Goal: Task Accomplishment & Management: Manage account settings

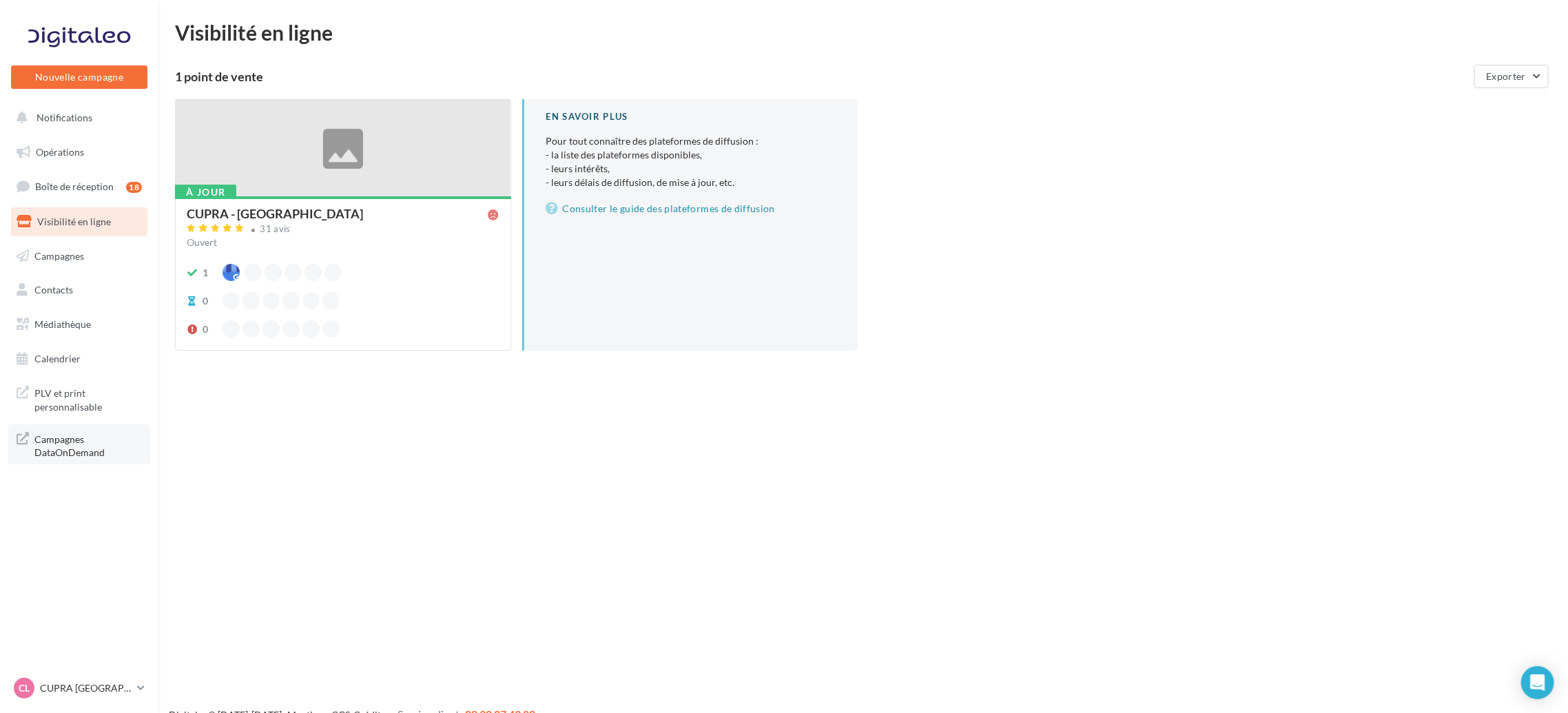
click at [81, 444] on span "Campagnes DataOnDemand" at bounding box center [88, 445] width 108 height 30
drag, startPoint x: 131, startPoint y: 598, endPoint x: 192, endPoint y: 608, distance: 61.8
click at [192, 608] on div "Nouvelle campagne Nouvelle campagne Notifications Opérations Boîte de réception…" at bounding box center [784, 379] width 1568 height 713
click at [394, 624] on div "Nouvelle campagne Nouvelle campagne Notifications Opérations Boîte de réception…" at bounding box center [784, 379] width 1568 height 713
drag, startPoint x: 367, startPoint y: 598, endPoint x: 230, endPoint y: 391, distance: 248.2
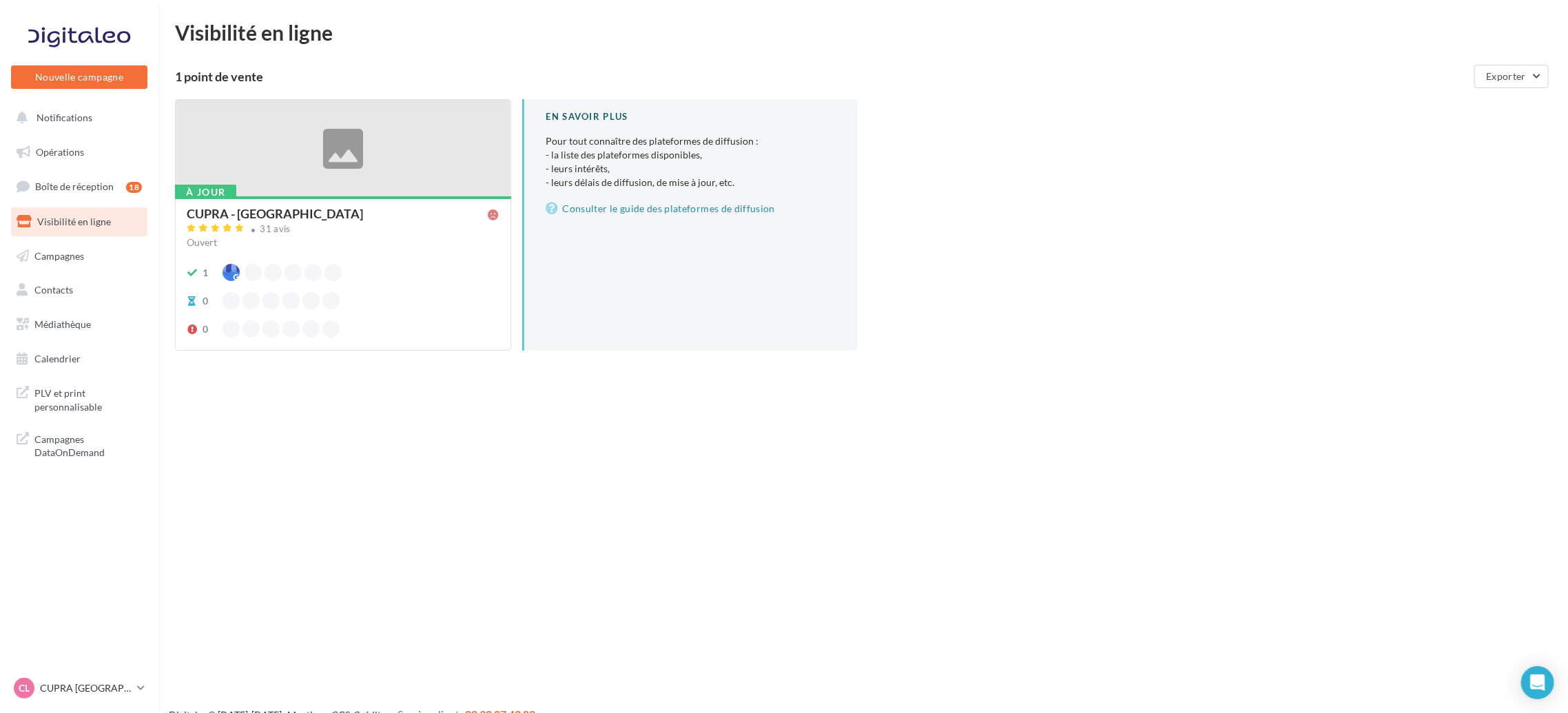
click at [369, 596] on div "Nouvelle campagne Nouvelle campagne Notifications Opérations Boîte de réception…" at bounding box center [784, 379] width 1568 height 713
click at [80, 127] on button "Notifications" at bounding box center [76, 118] width 136 height 29
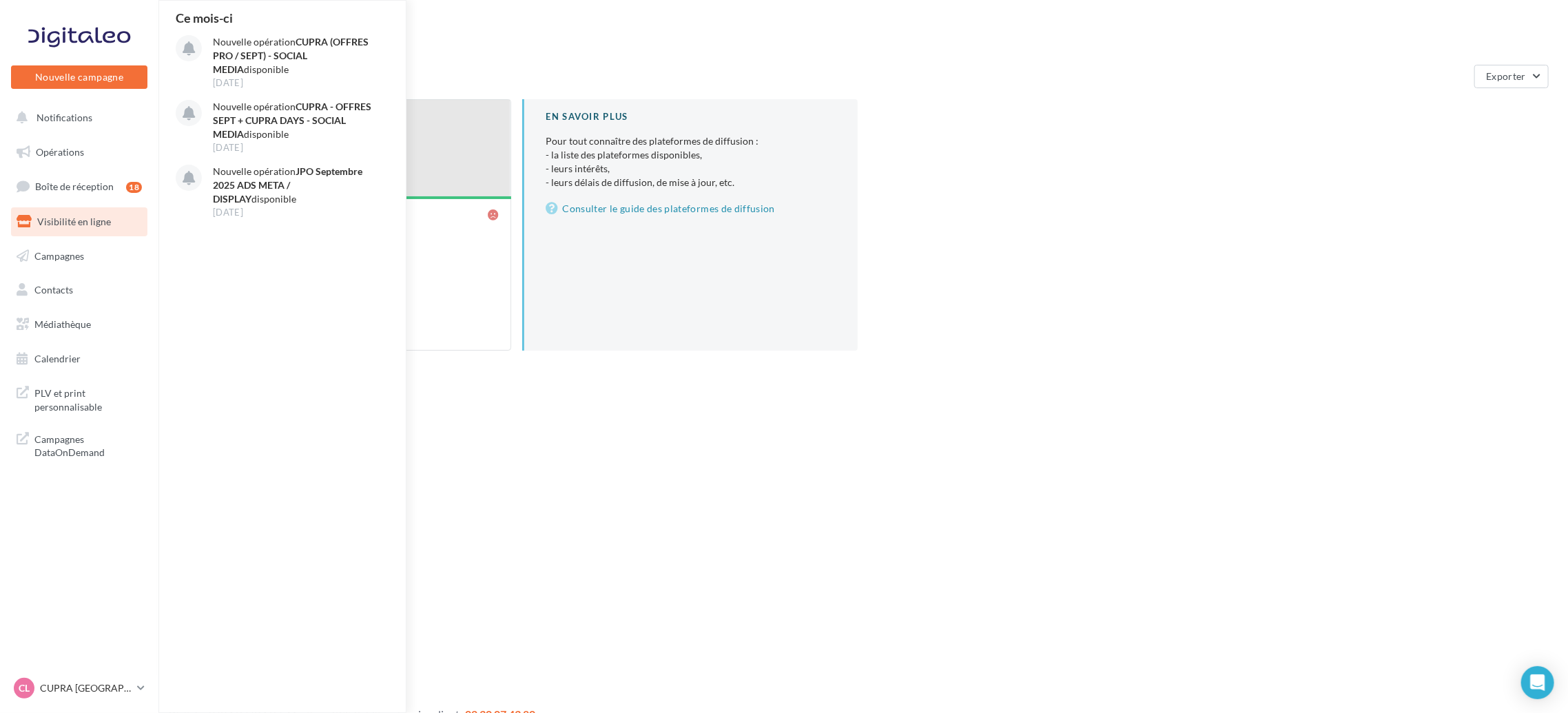
click at [869, 554] on div "Nouvelle campagne Nouvelle campagne Notifications Ce mois-ci Nouvelle opération…" at bounding box center [784, 379] width 1568 height 713
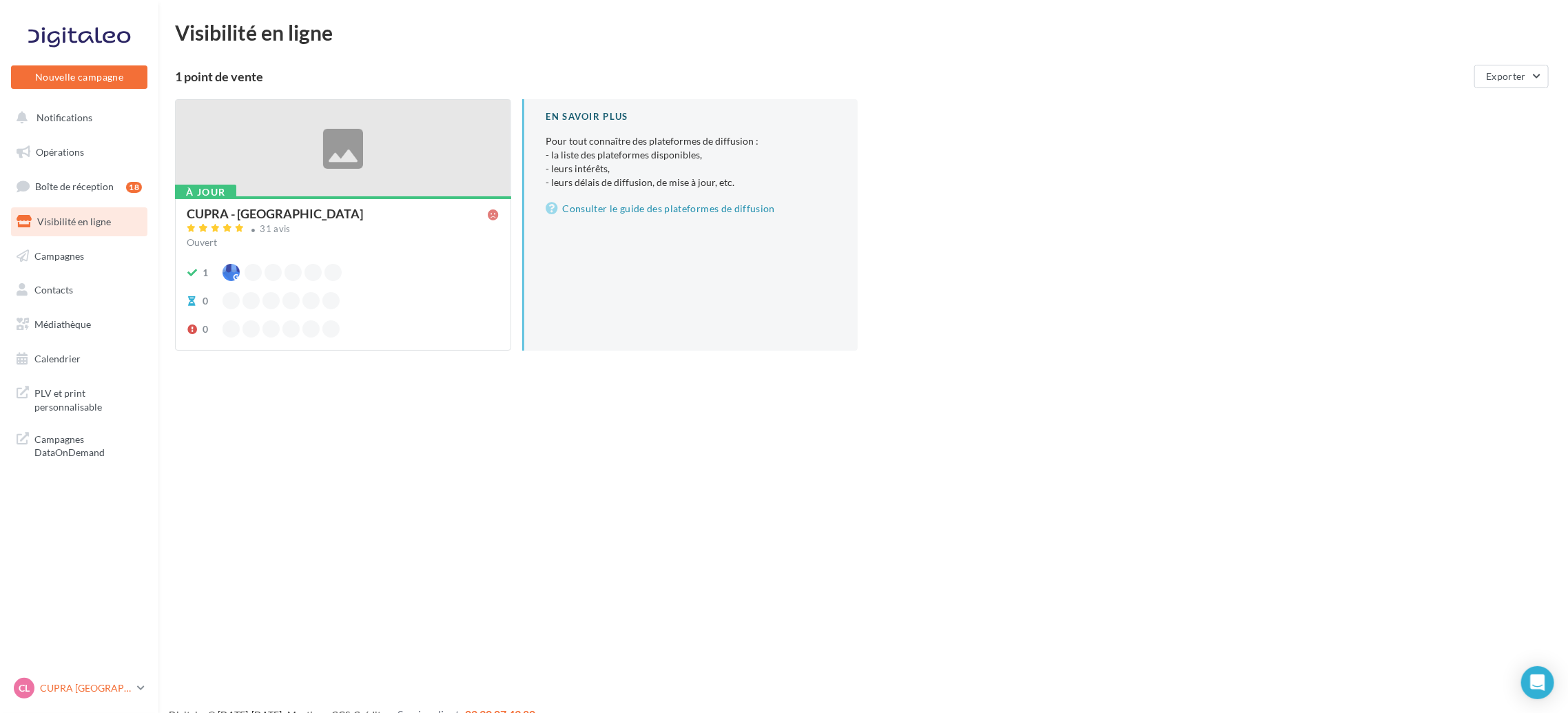
click at [123, 699] on link "CL CUPRA LE HAVRE cupra_lehavre" at bounding box center [79, 688] width 136 height 26
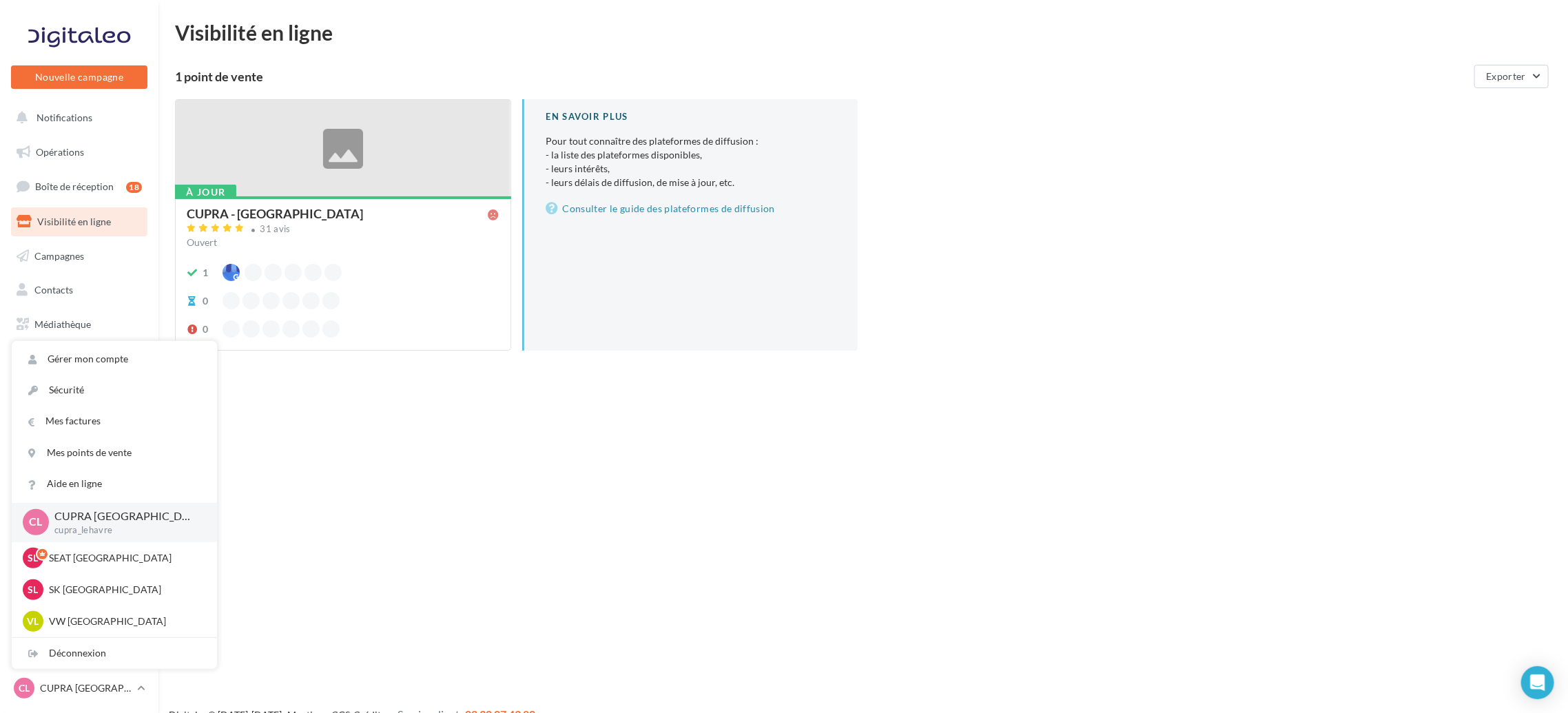
click at [119, 520] on p "CUPRA [GEOGRAPHIC_DATA]" at bounding box center [124, 516] width 141 height 16
click at [126, 598] on div "SL SK LE HAVRE sk-leha-tou" at bounding box center [114, 590] width 183 height 21
click at [128, 631] on div "VL VW LE HAVRE vw-leh-tou" at bounding box center [114, 621] width 183 height 21
click at [777, 573] on div "Nouvelle campagne Nouvelle campagne Notifications Opérations Boîte de réception…" at bounding box center [784, 379] width 1568 height 713
